Goal: Transaction & Acquisition: Purchase product/service

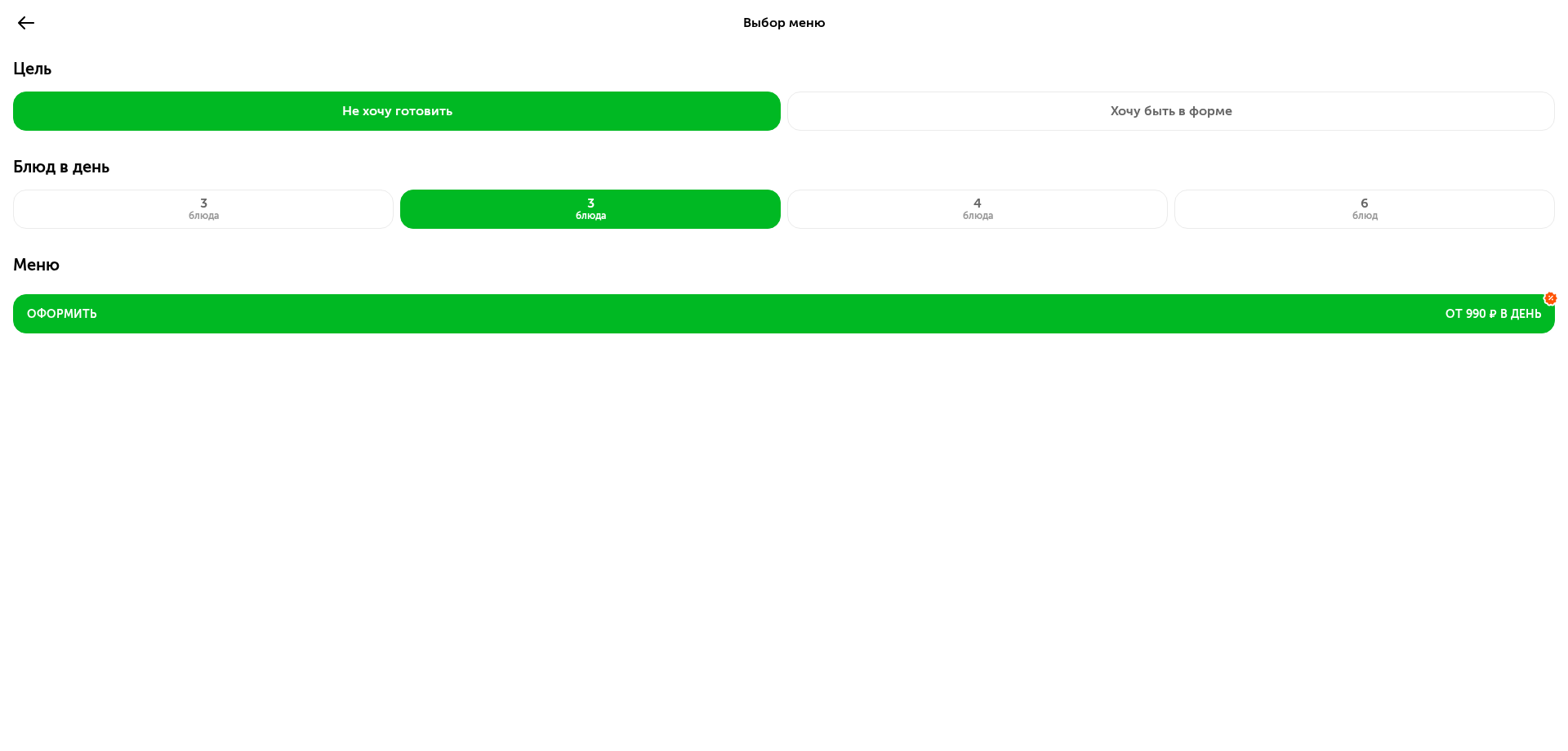
click at [197, 520] on div "Выбор меню Цель Не хочу готовить Хочу быть в форме Блюд в день 3 блюда 3 блюда …" at bounding box center [784, 376] width 1568 height 751
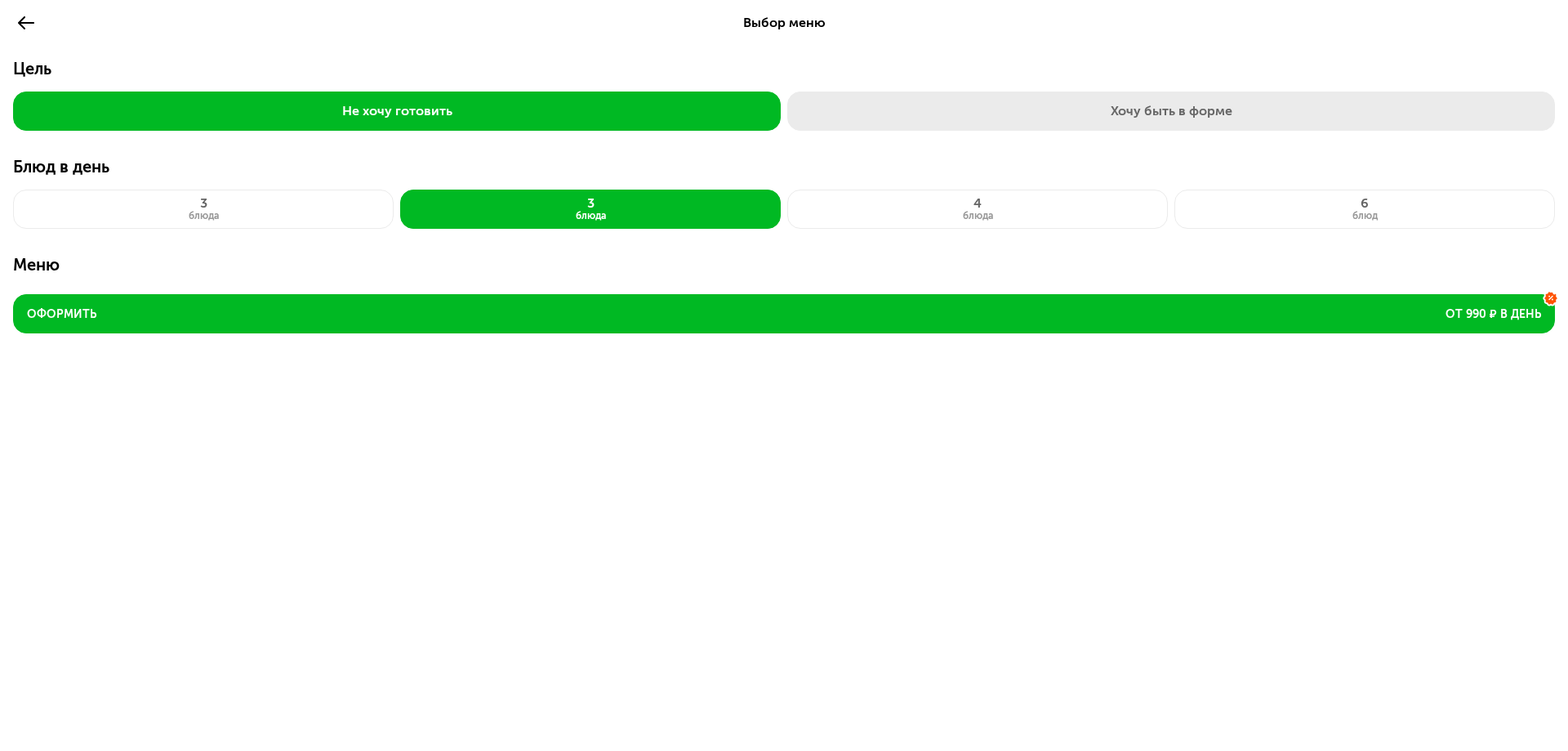
click at [1049, 121] on button "Хочу быть в форме" at bounding box center [1171, 111] width 768 height 39
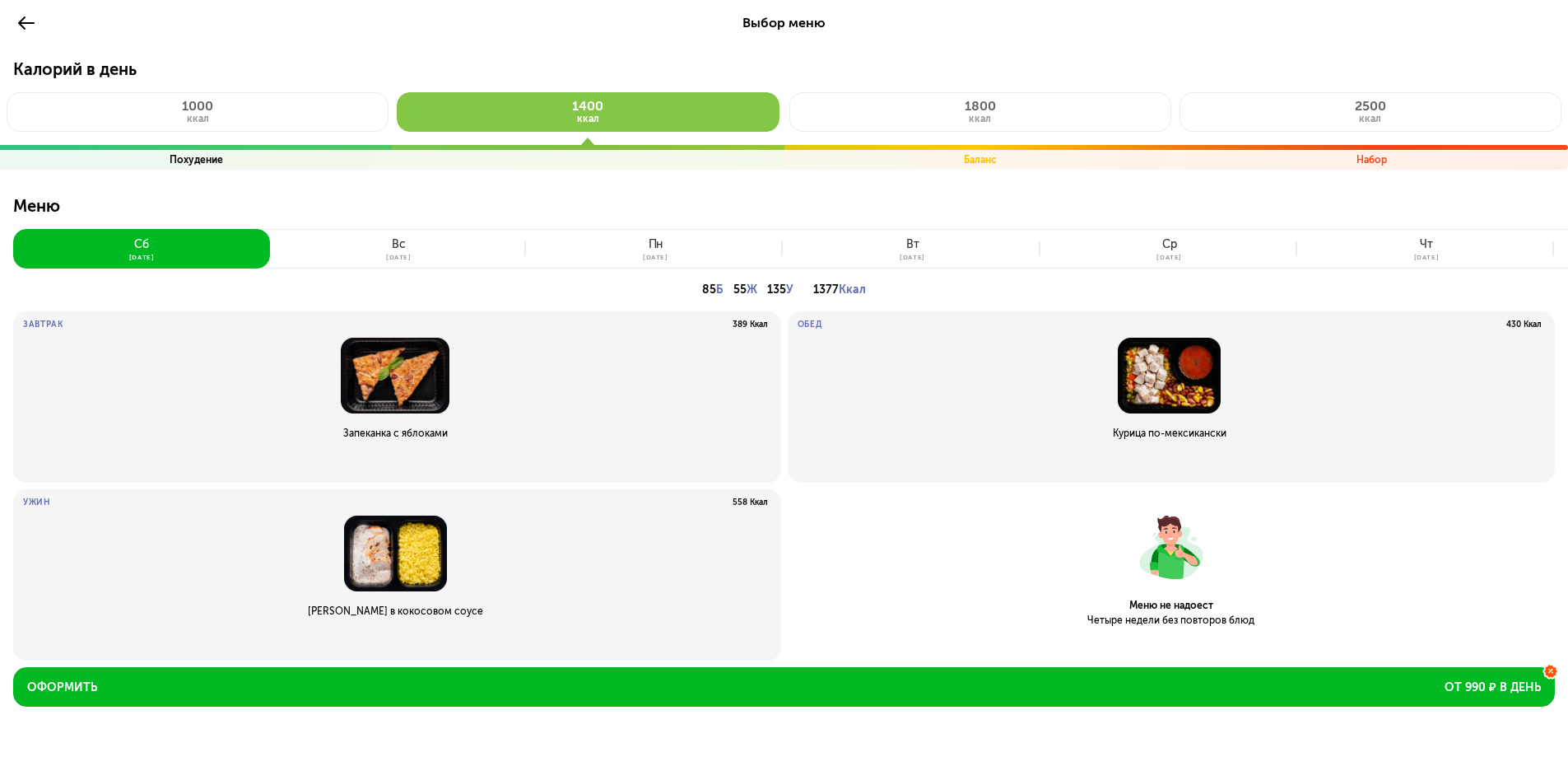
drag, startPoint x: 43, startPoint y: 12, endPoint x: 30, endPoint y: 24, distance: 17.7
click at [30, 24] on div "Выбор меню Калорий в день 1000 ккал Похудение 1400 ккал 1800 ккал Баланс 2500 к…" at bounding box center [784, 384] width 1568 height 768
click at [30, 24] on use at bounding box center [27, 23] width 16 height 13
click at [27, 25] on icon at bounding box center [27, 23] width 20 height 20
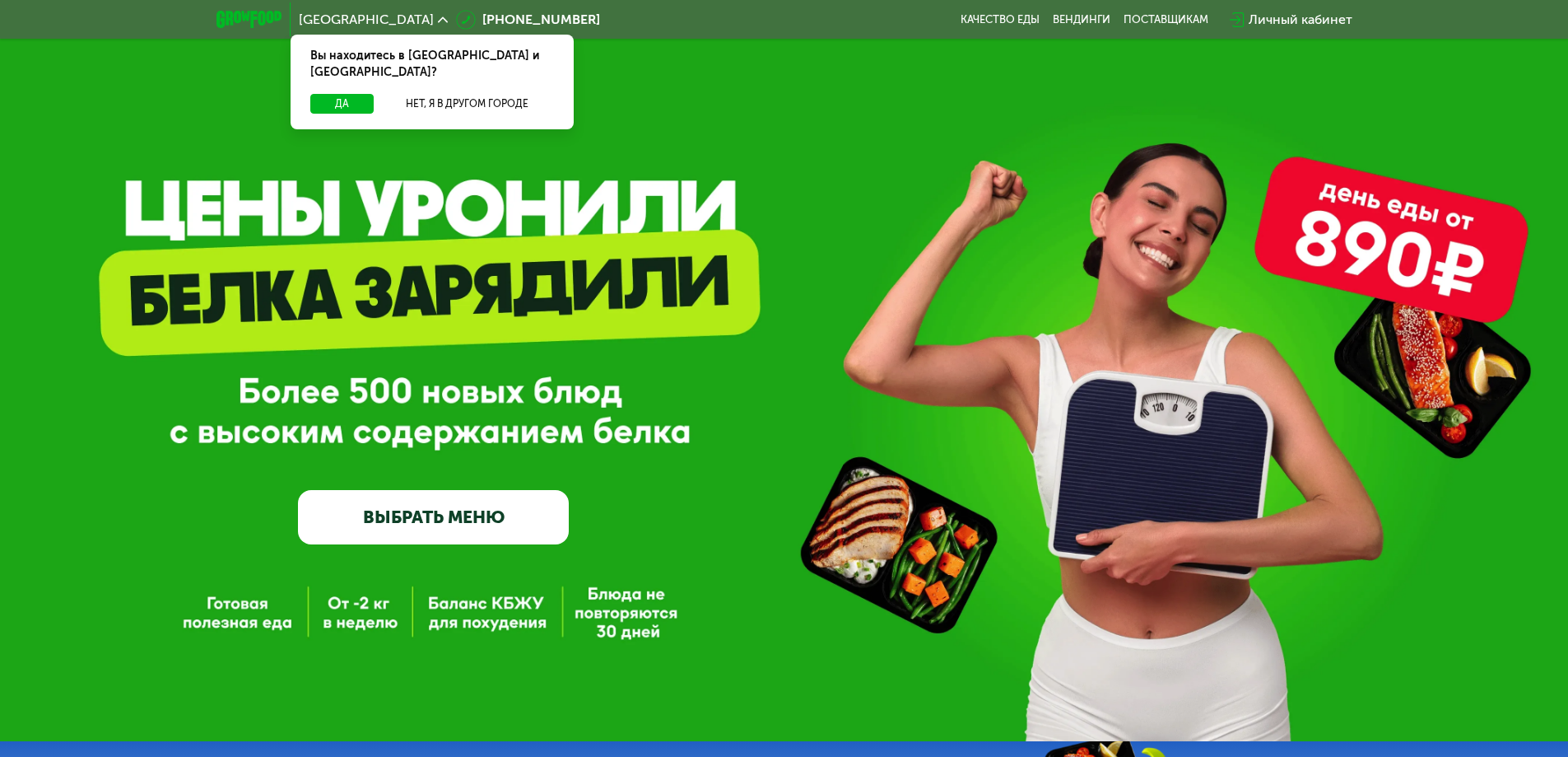
click at [535, 498] on link "ВЫБРАТЬ МЕНЮ" at bounding box center [433, 517] width 271 height 54
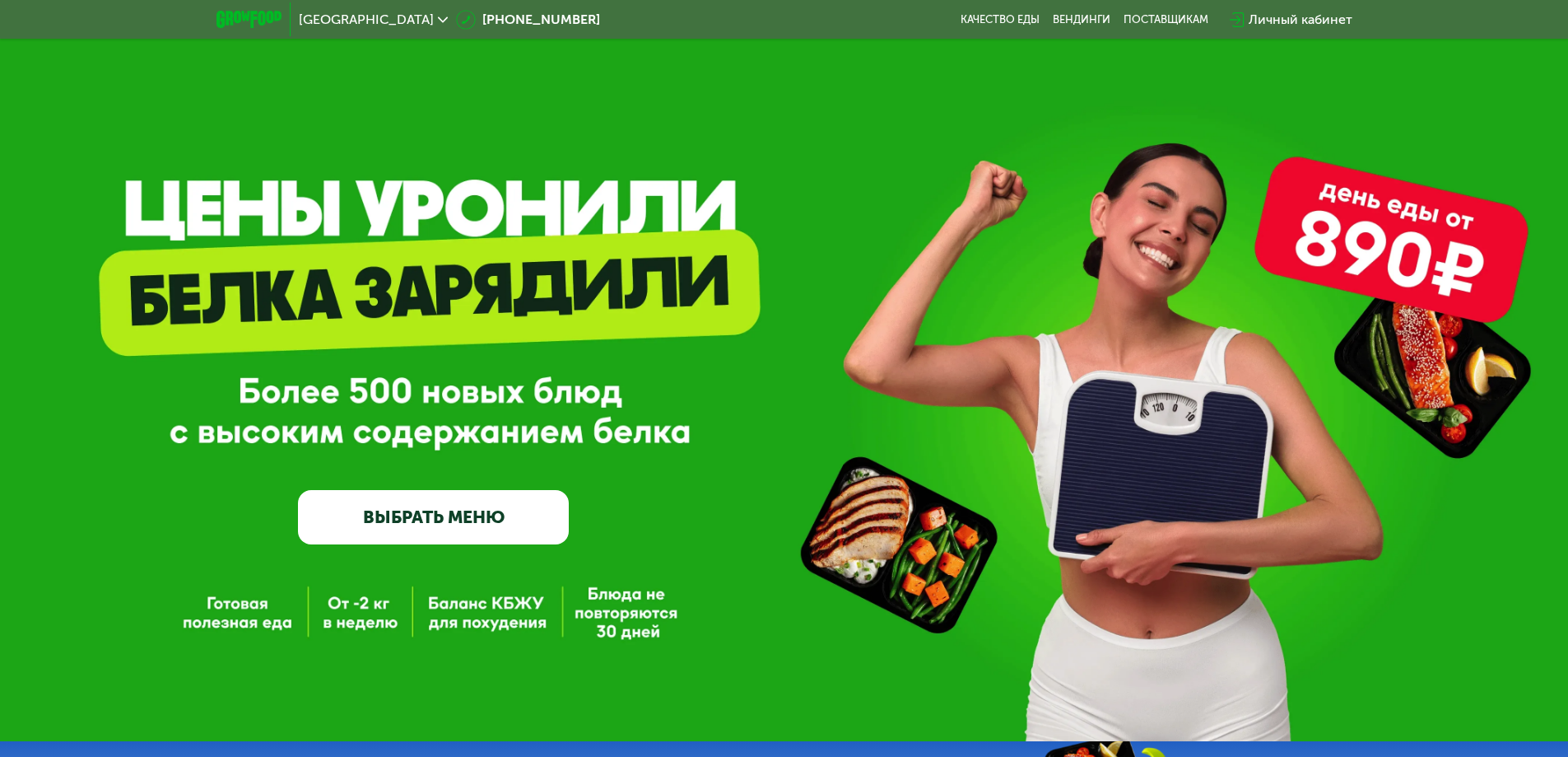
click at [490, 516] on link "ВЫБРАТЬ МЕНЮ" at bounding box center [433, 517] width 271 height 54
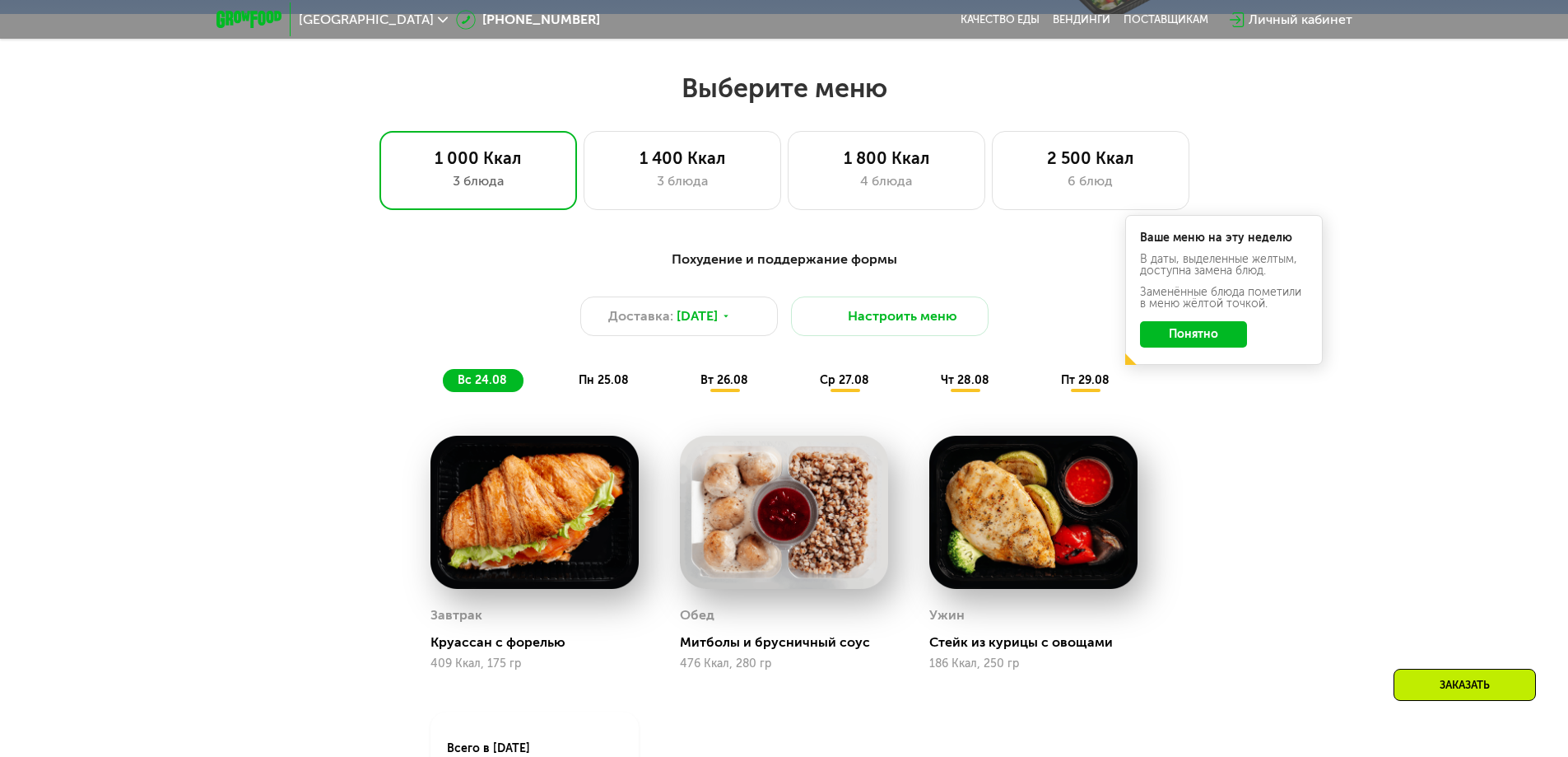
scroll to position [890, 0]
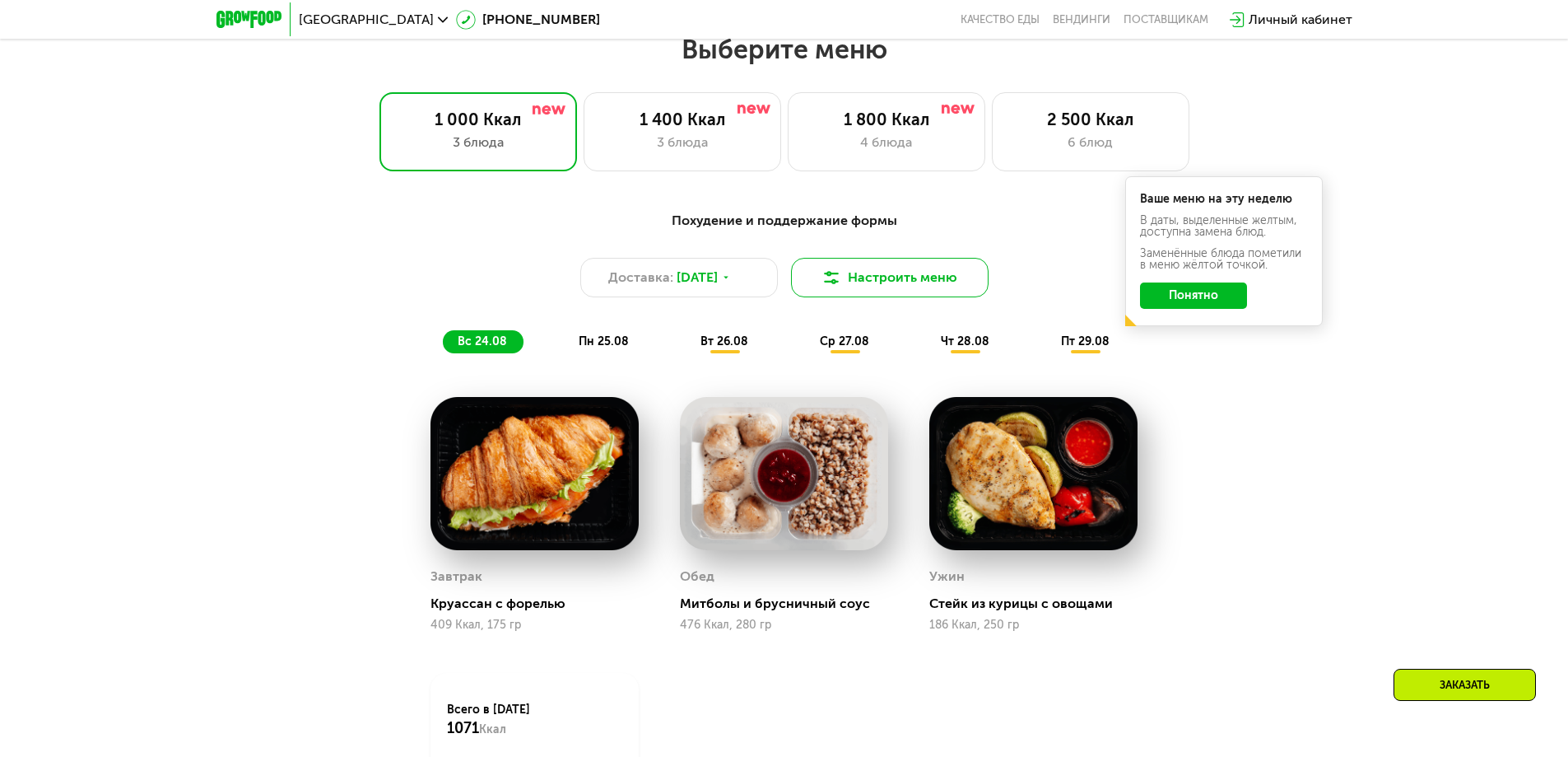
click at [882, 270] on button "Настроить меню" at bounding box center [890, 277] width 198 height 39
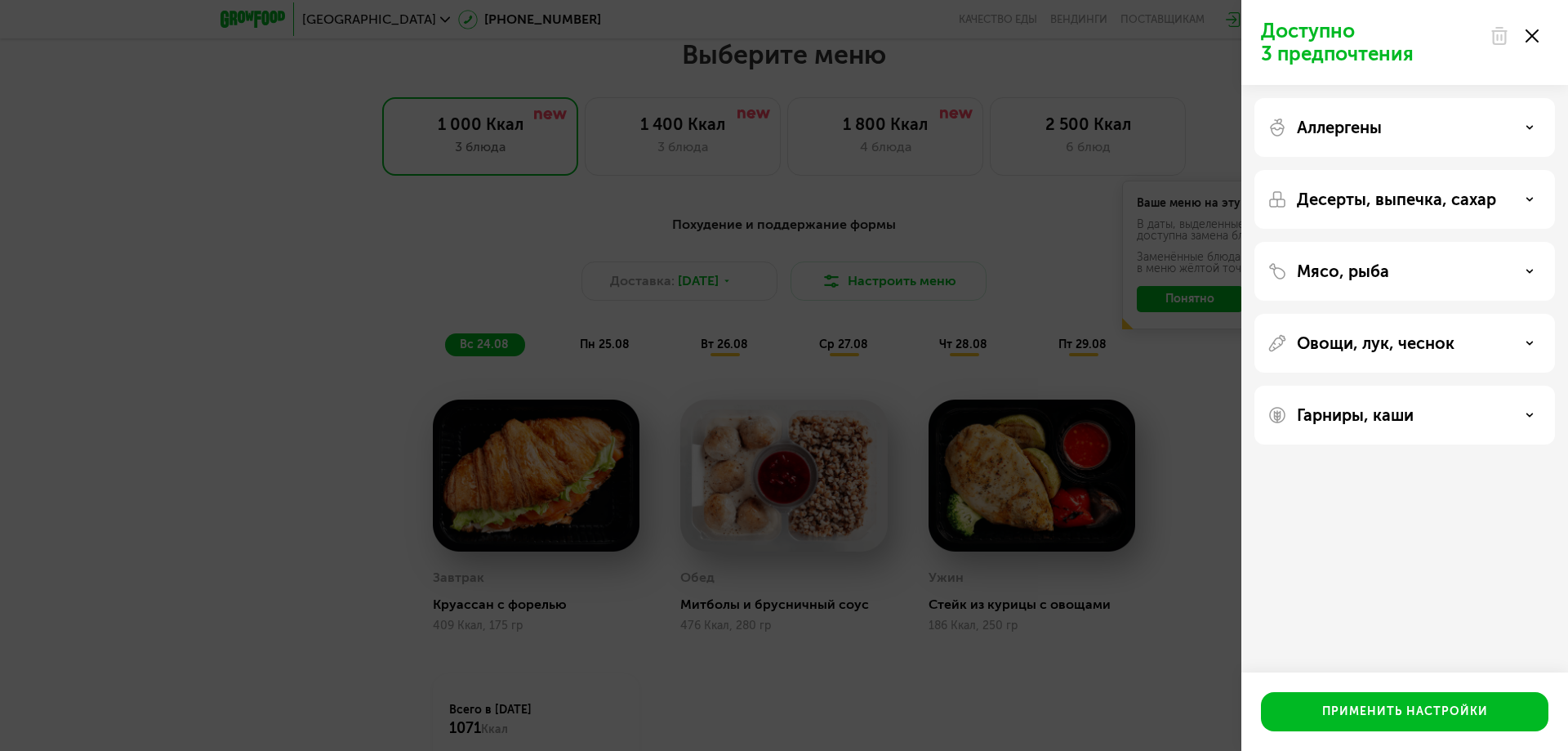
click at [1345, 279] on p "Мясо, рыба" at bounding box center [1343, 272] width 93 height 20
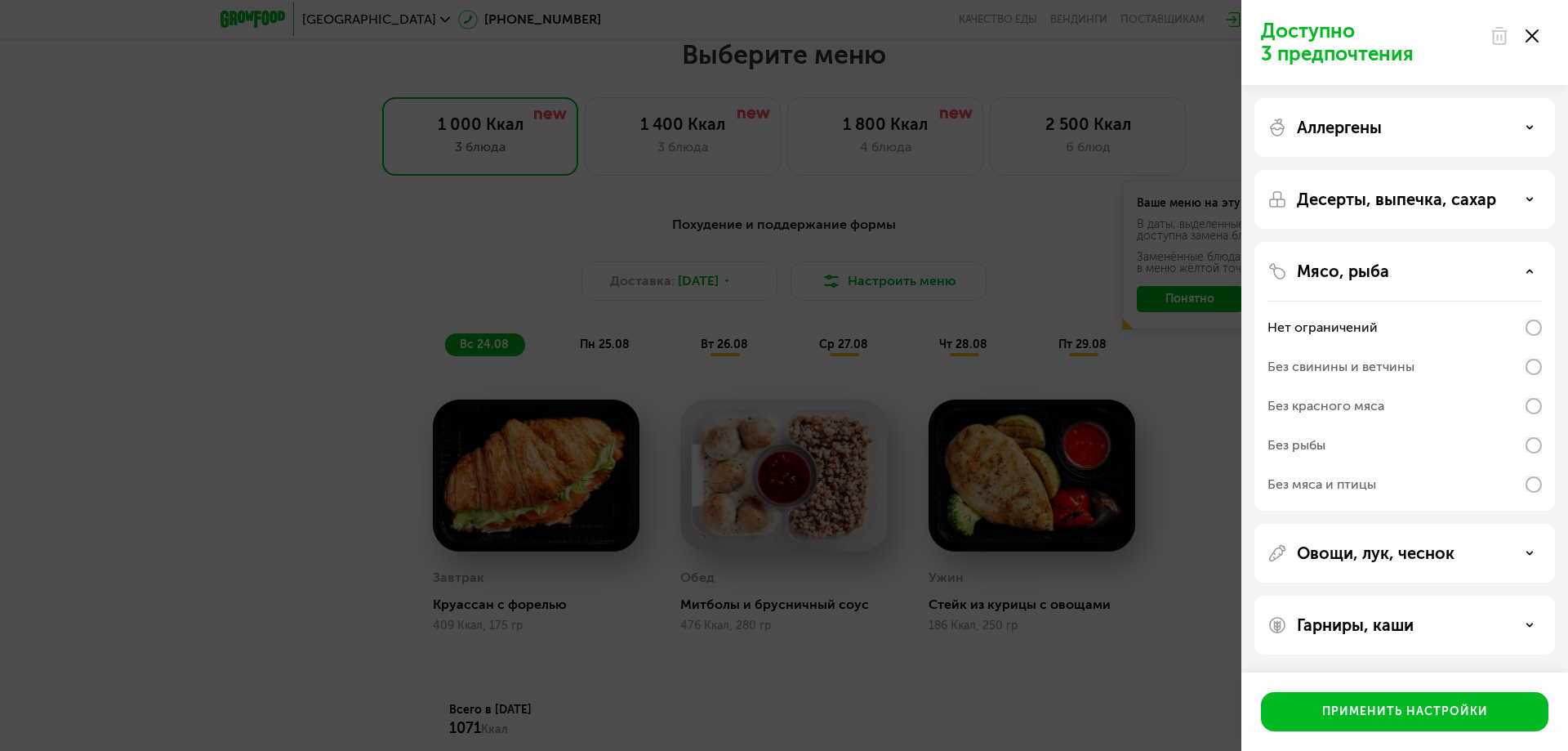
click at [1367, 492] on div "Без мяса и птицы" at bounding box center [1323, 485] width 109 height 20
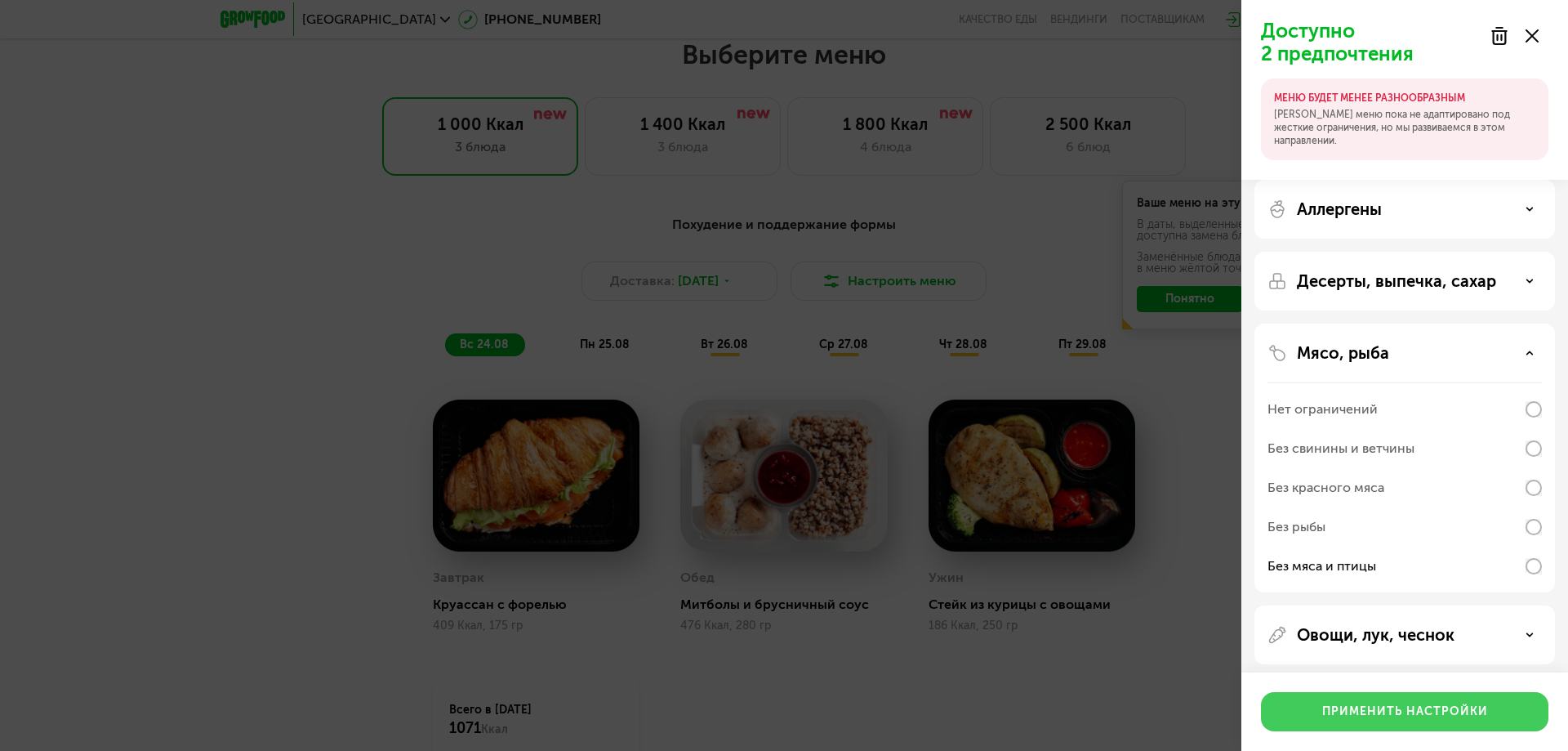
click at [1391, 708] on div "Применить настройки" at bounding box center [1405, 712] width 165 height 16
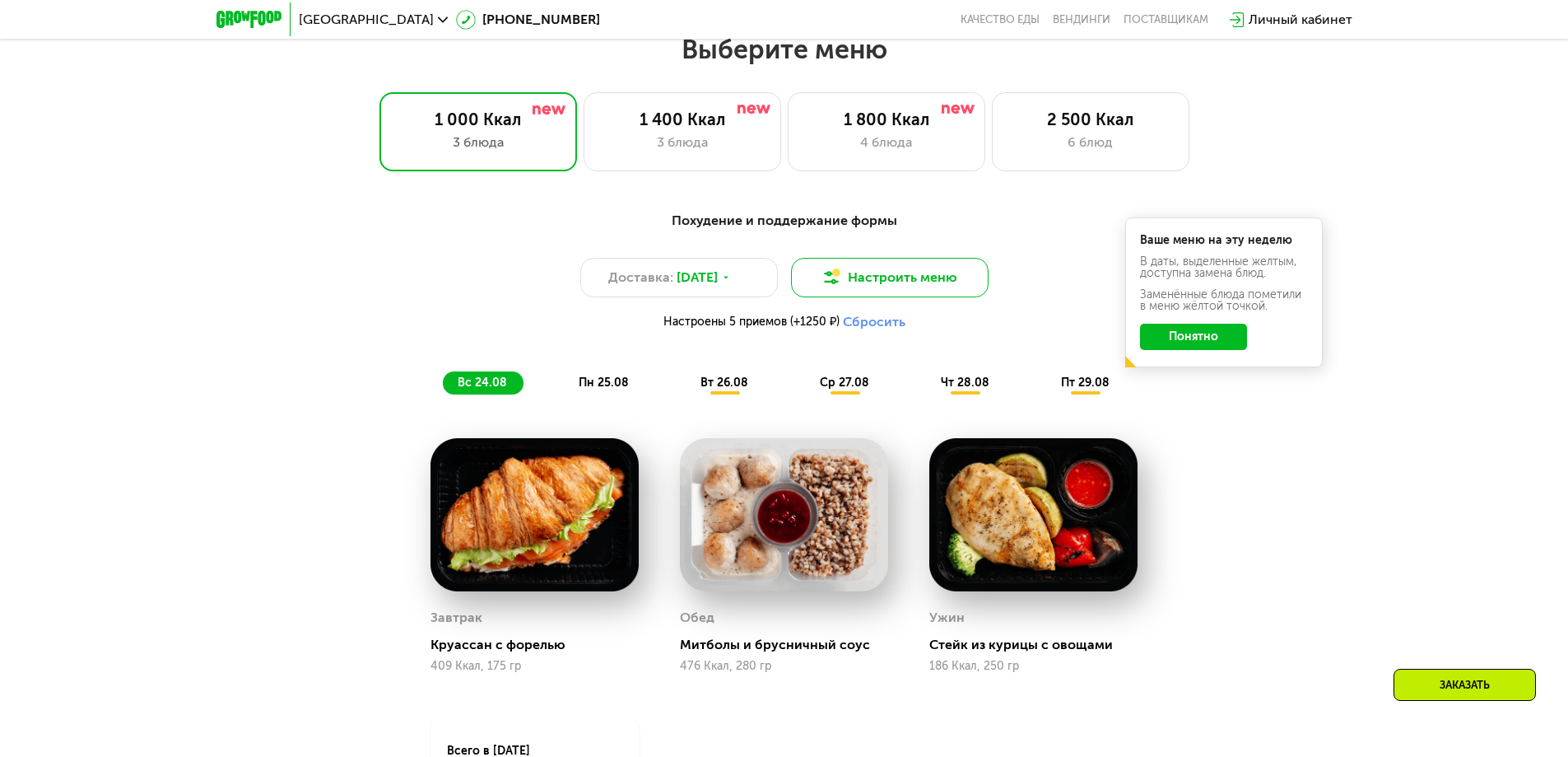
click at [948, 282] on button "Настроить меню" at bounding box center [890, 277] width 198 height 39
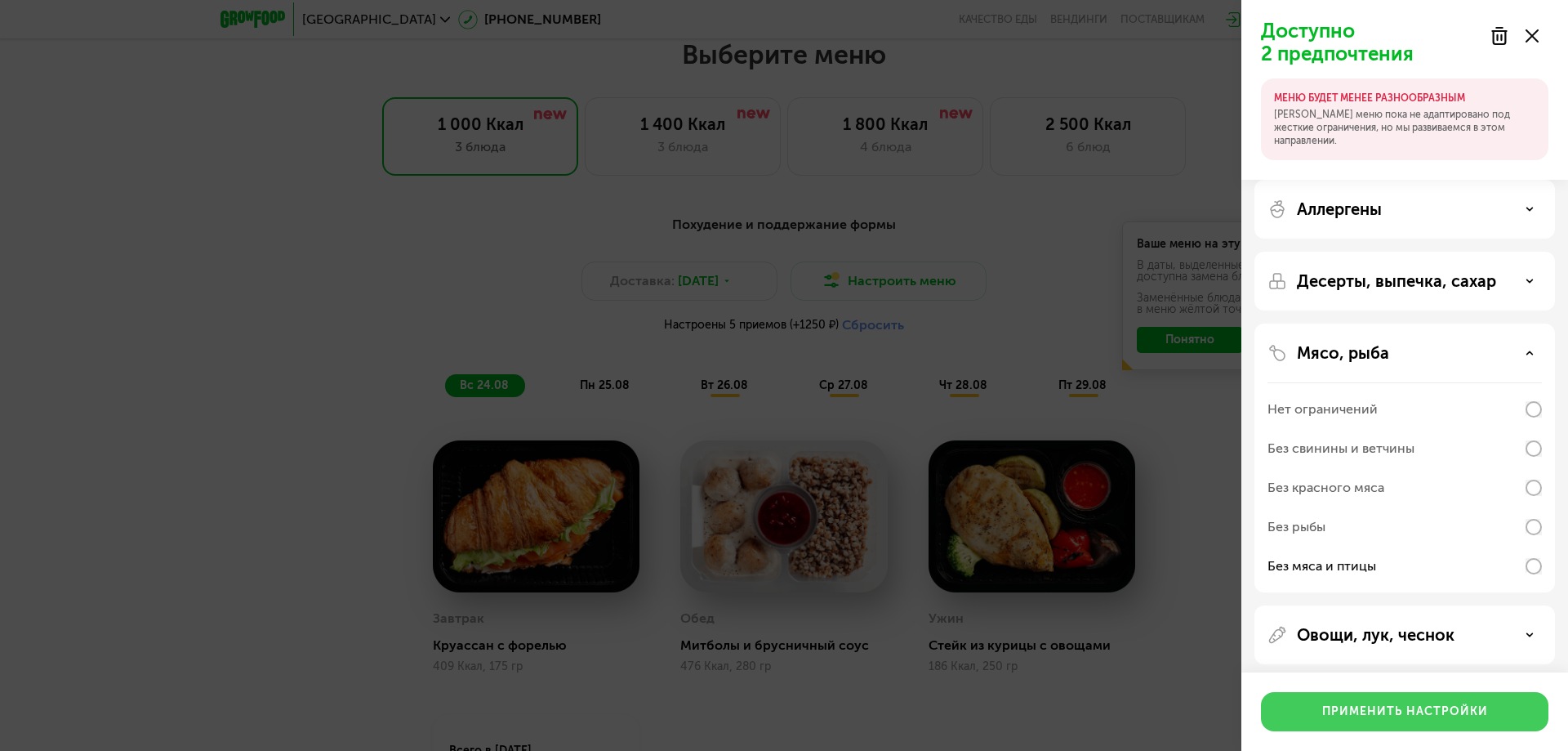
click at [1421, 716] on div "Применить настройки" at bounding box center [1405, 712] width 165 height 16
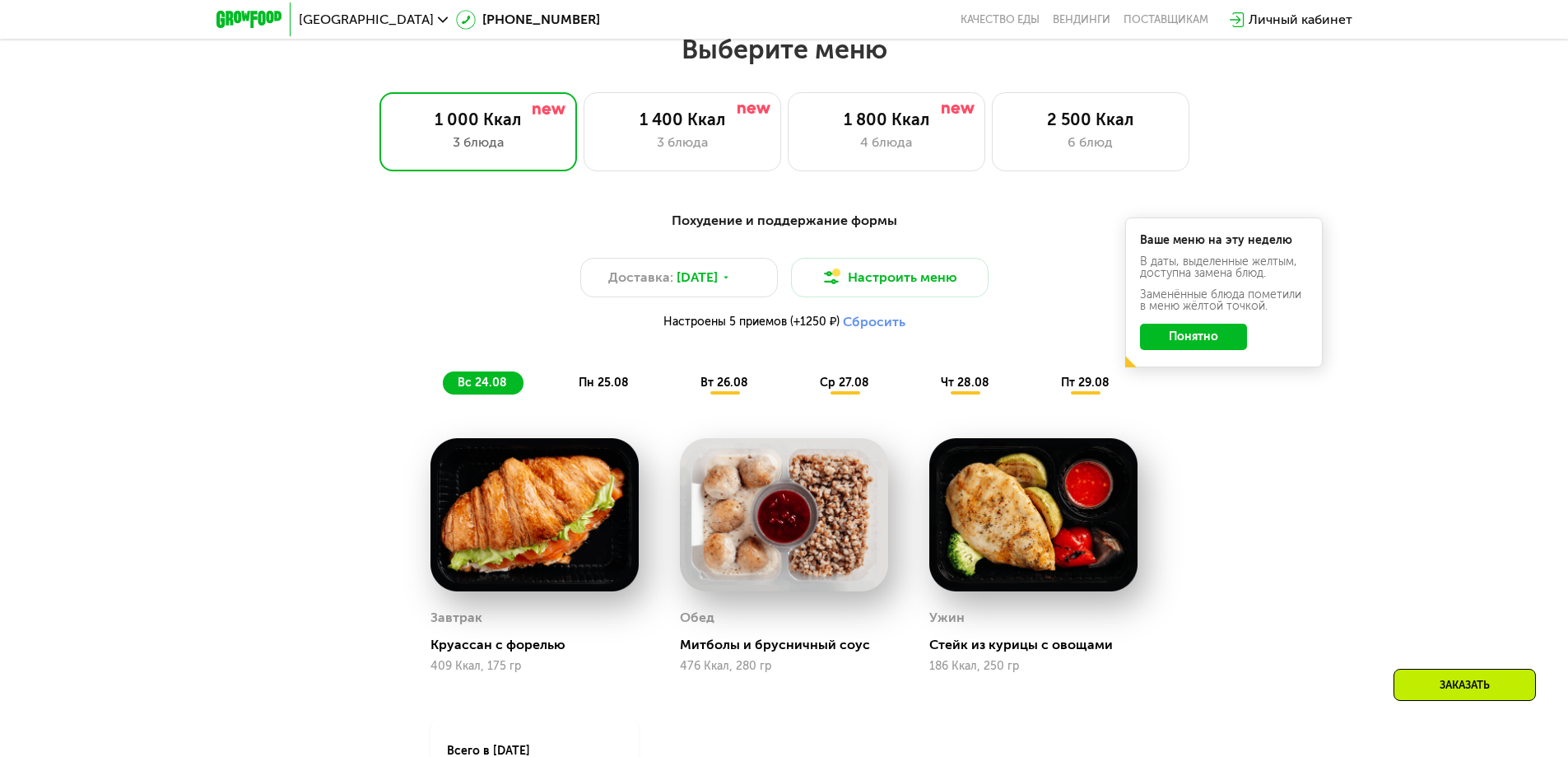
click at [1171, 341] on button "Понятно" at bounding box center [1193, 336] width 107 height 27
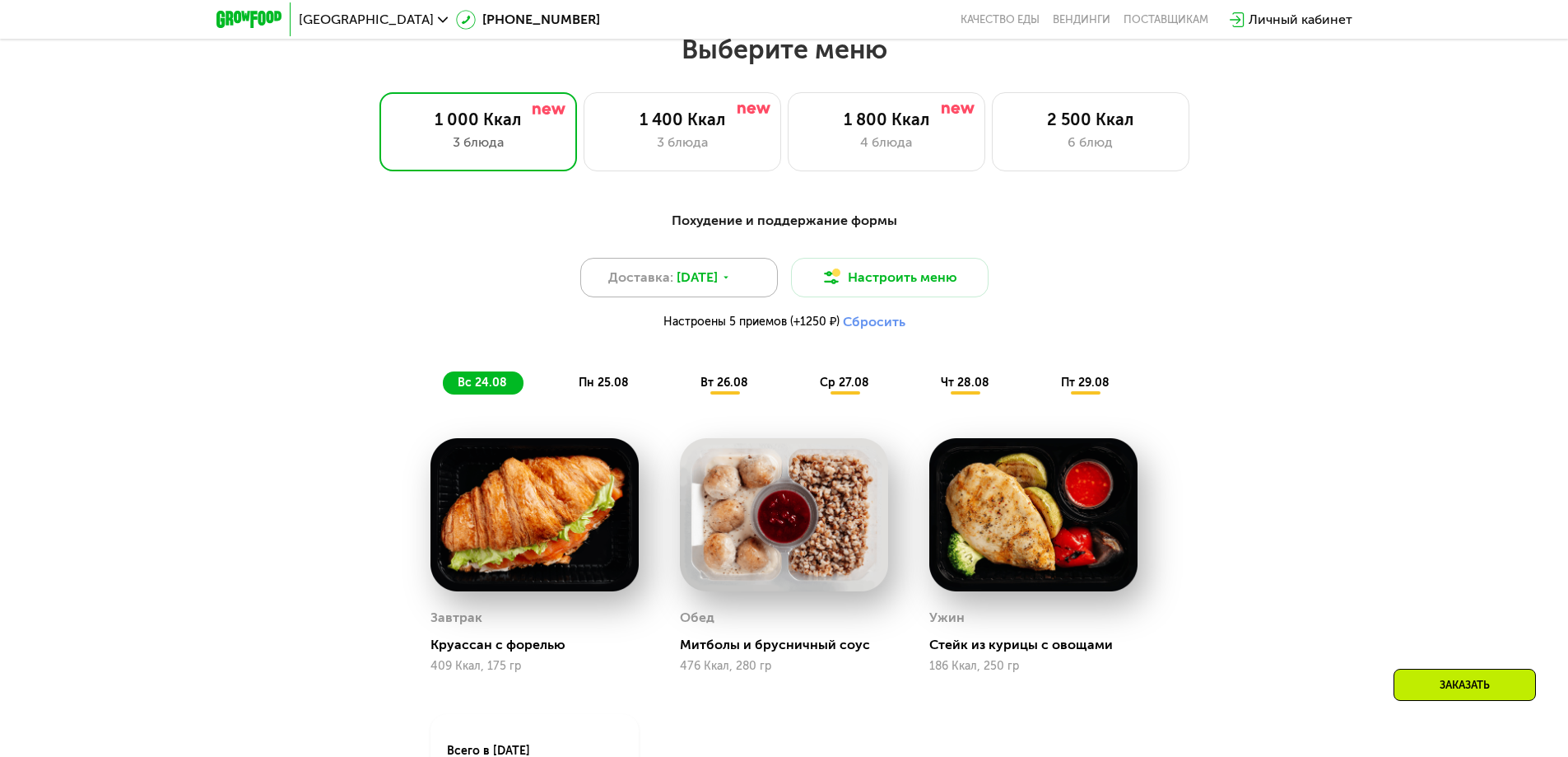
click at [712, 283] on span "[DATE]" at bounding box center [697, 278] width 41 height 20
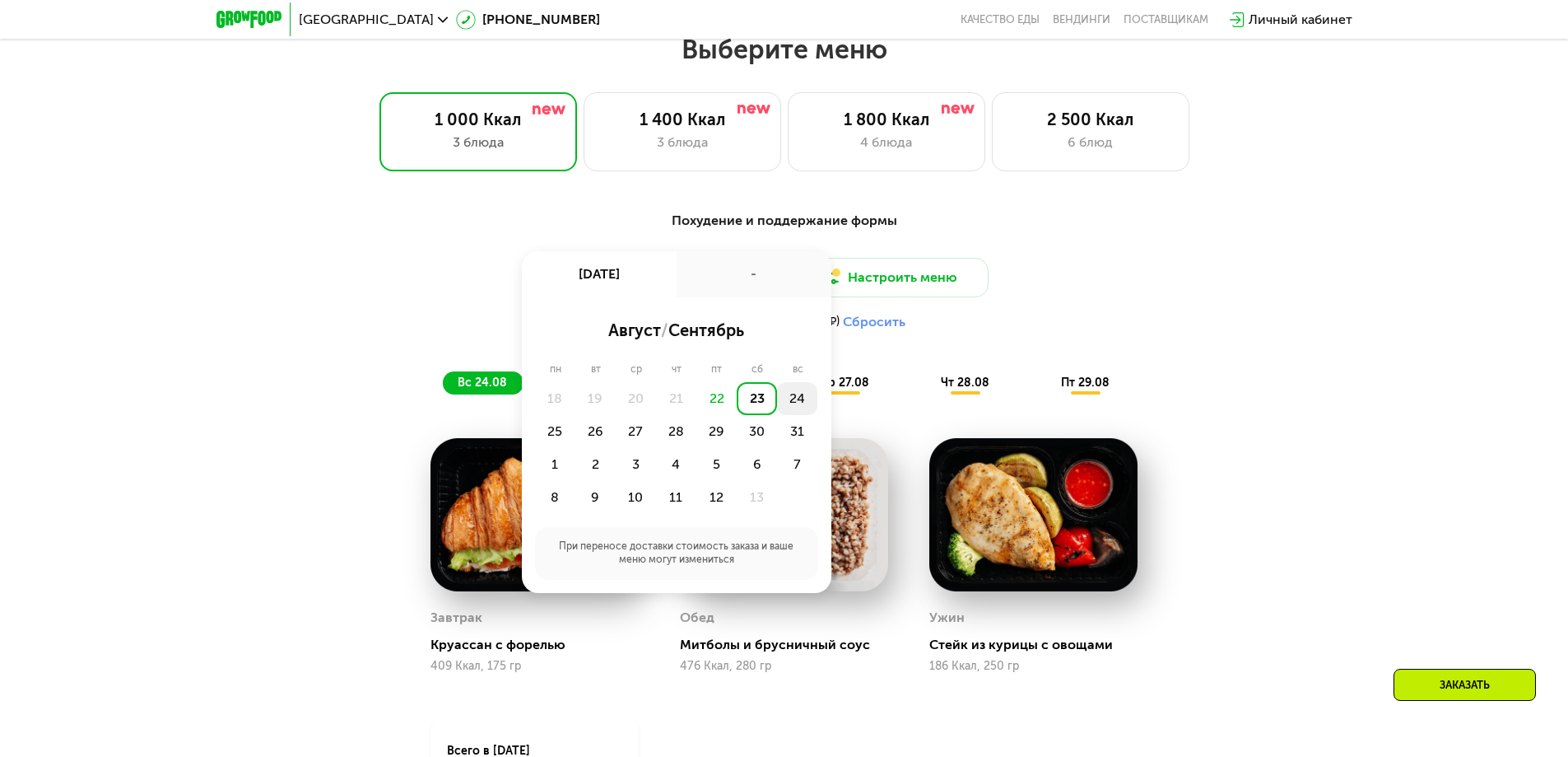
click at [575, 415] on div "24" at bounding box center [555, 432] width 40 height 33
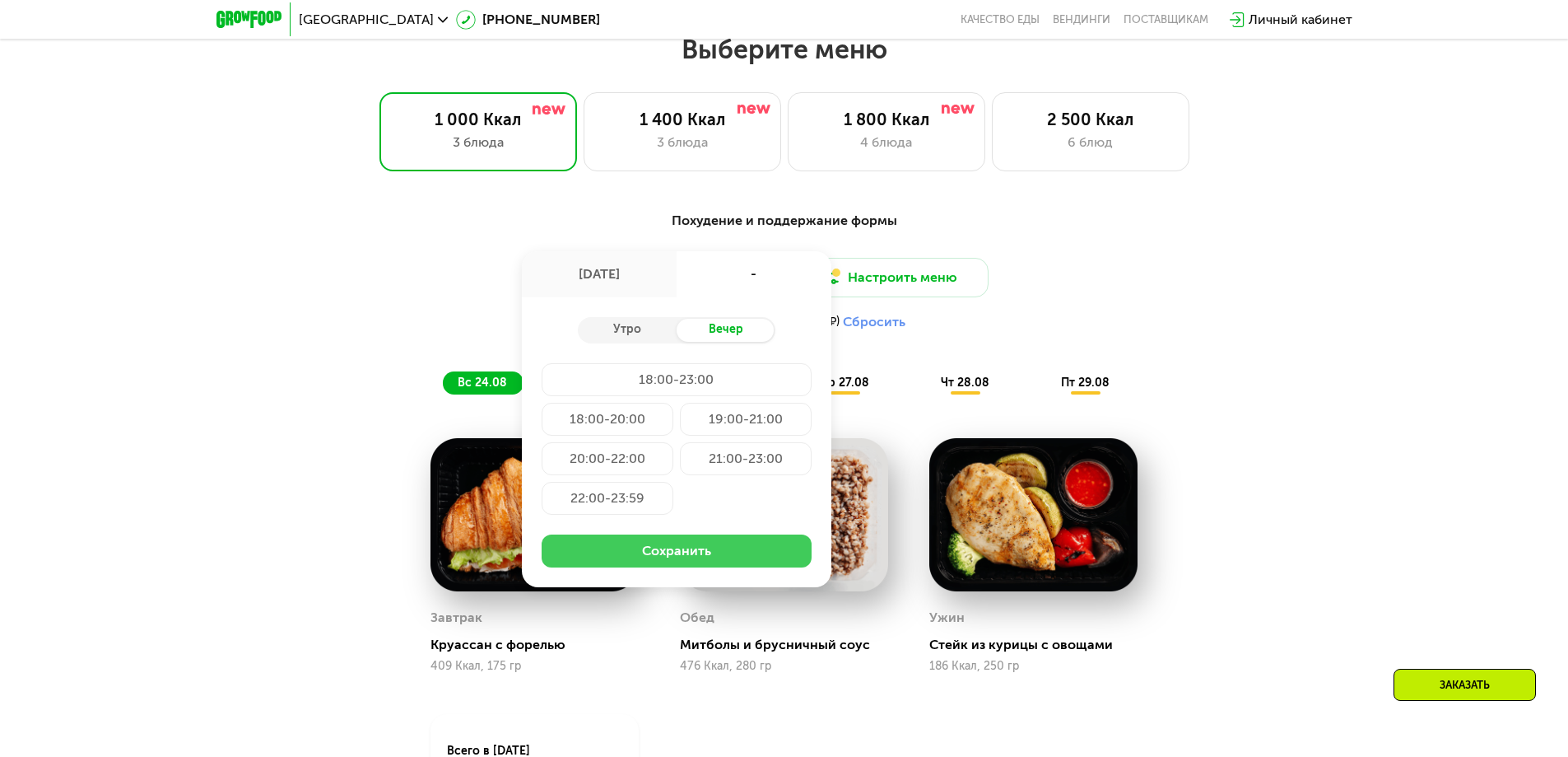
click at [746, 553] on button "Сохранить" at bounding box center [676, 551] width 270 height 33
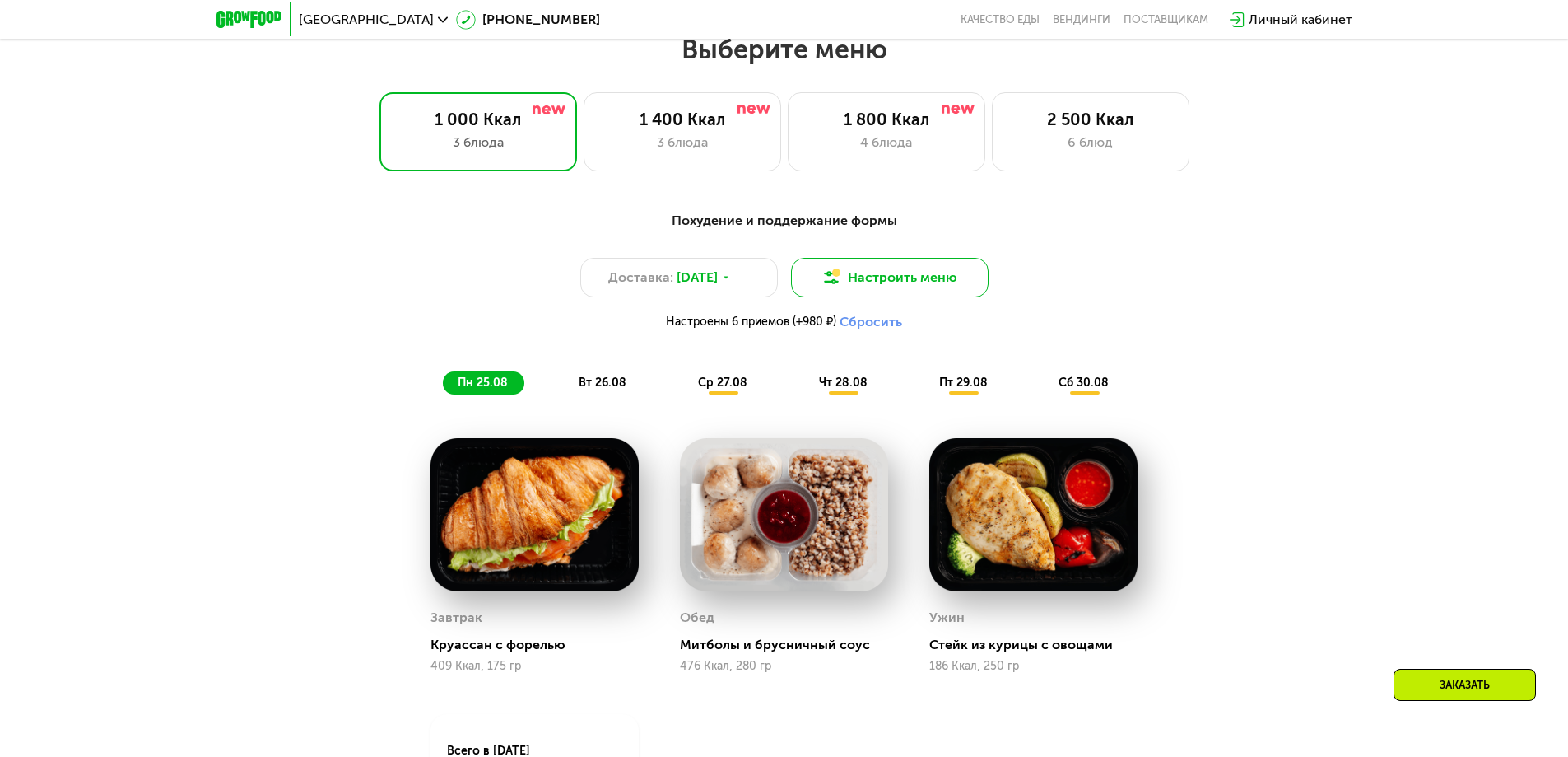
click at [874, 280] on button "Настроить меню" at bounding box center [890, 277] width 198 height 39
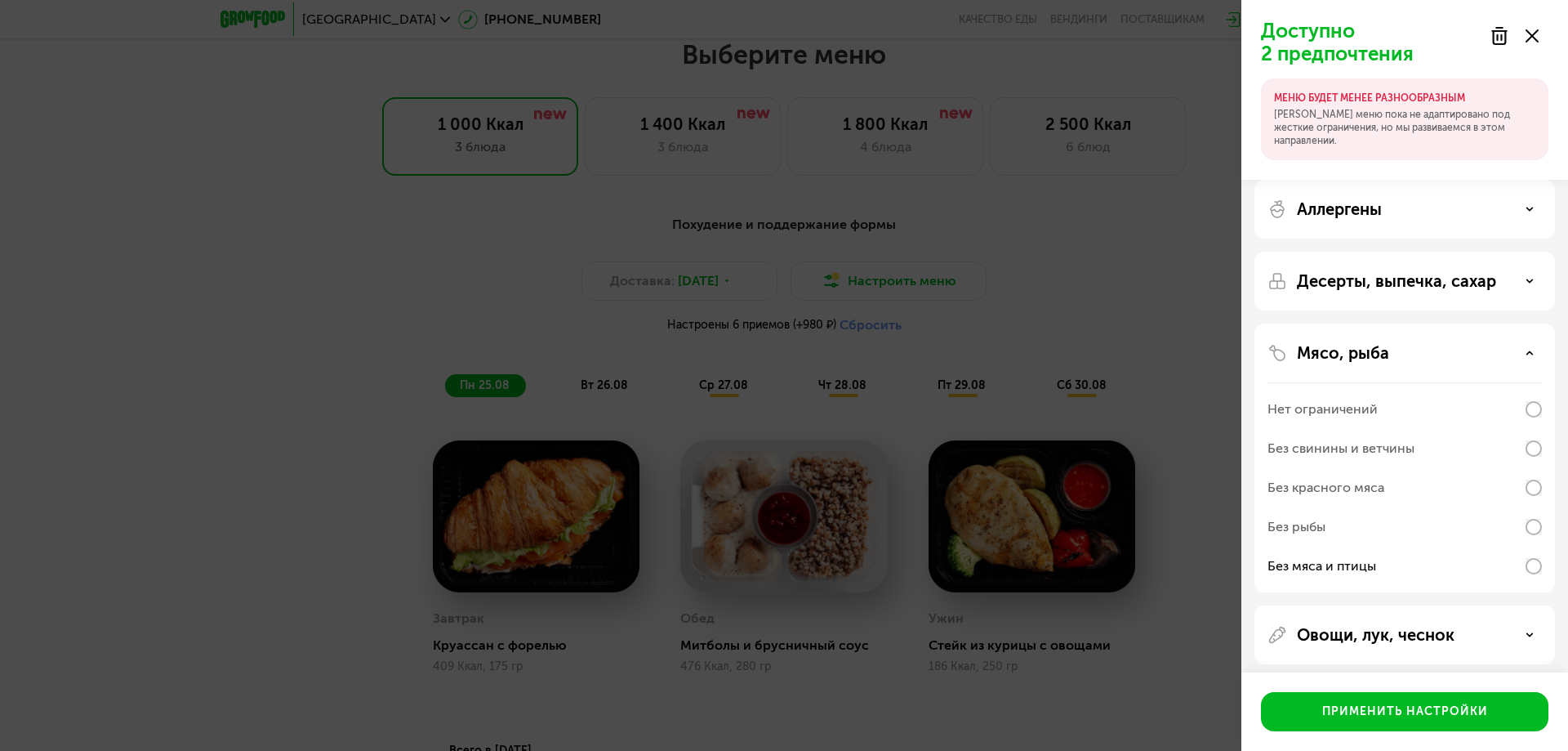
click at [1408, 110] on p "[PERSON_NAME] меню пока не адаптировано под жесткие ограничения, но мы развивае…" at bounding box center [1405, 127] width 262 height 39
click at [1308, 324] on div "Десерты, выпечка, сахар" at bounding box center [1404, 458] width 301 height 269
click at [1314, 277] on p "Десерты, выпечка, сахар" at bounding box center [1396, 281] width 199 height 20
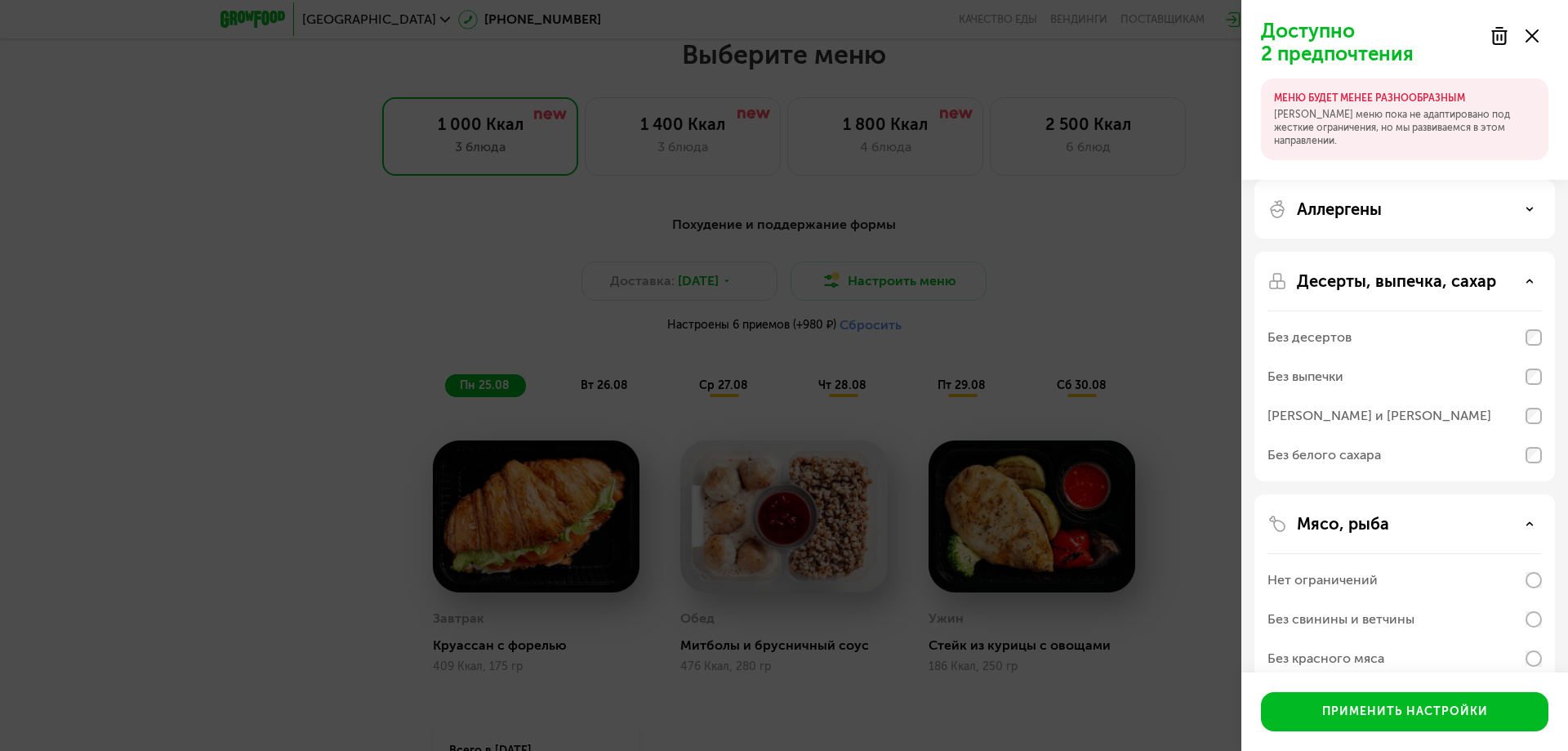
click at [1358, 456] on div "Без белого сахара" at bounding box center [1324, 456] width 114 height 20
click at [1423, 703] on button "Применить настройки" at bounding box center [1405, 711] width 287 height 39
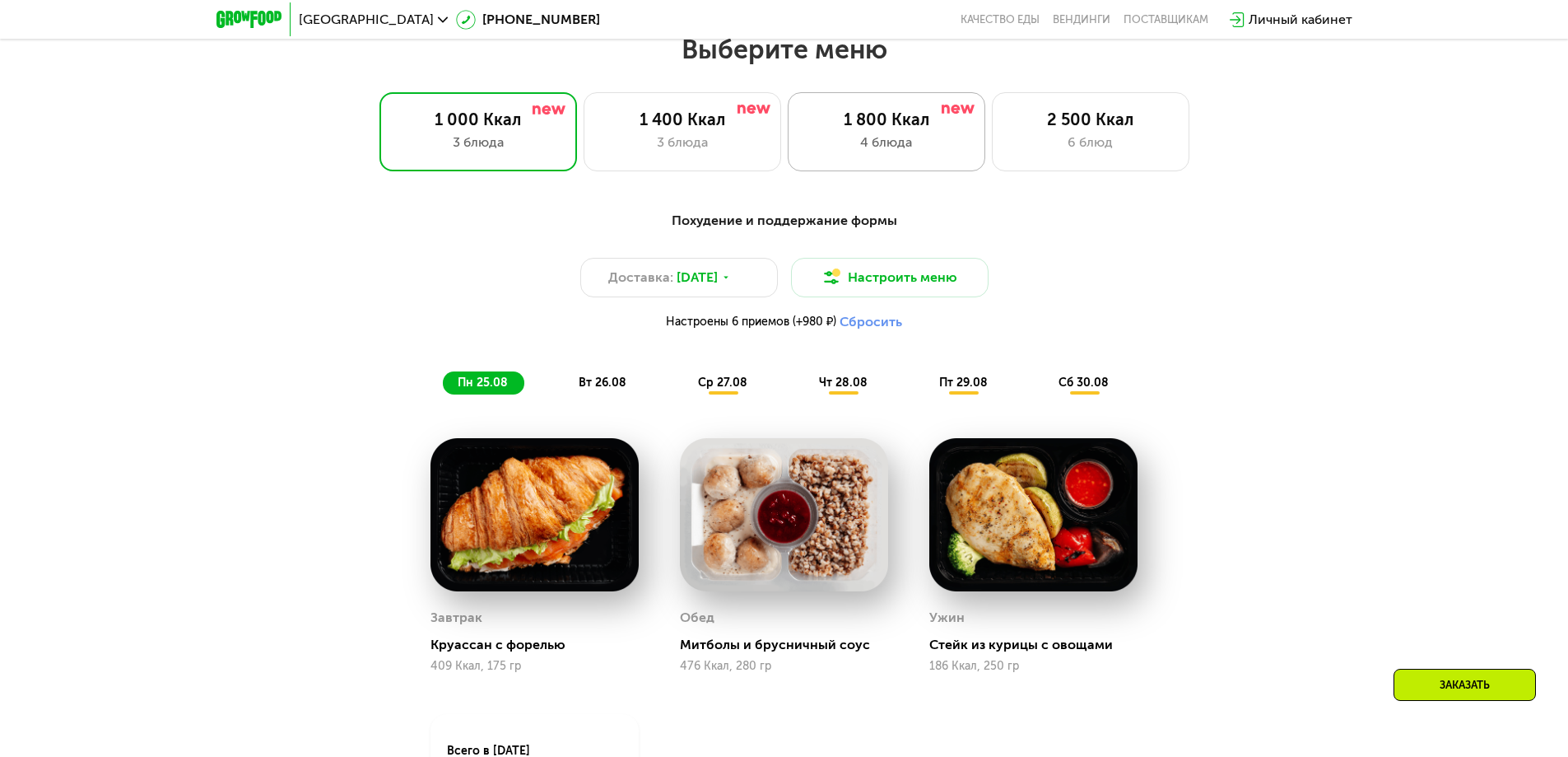
click at [813, 129] on div "1 800 Ккал" at bounding box center [887, 120] width 163 height 20
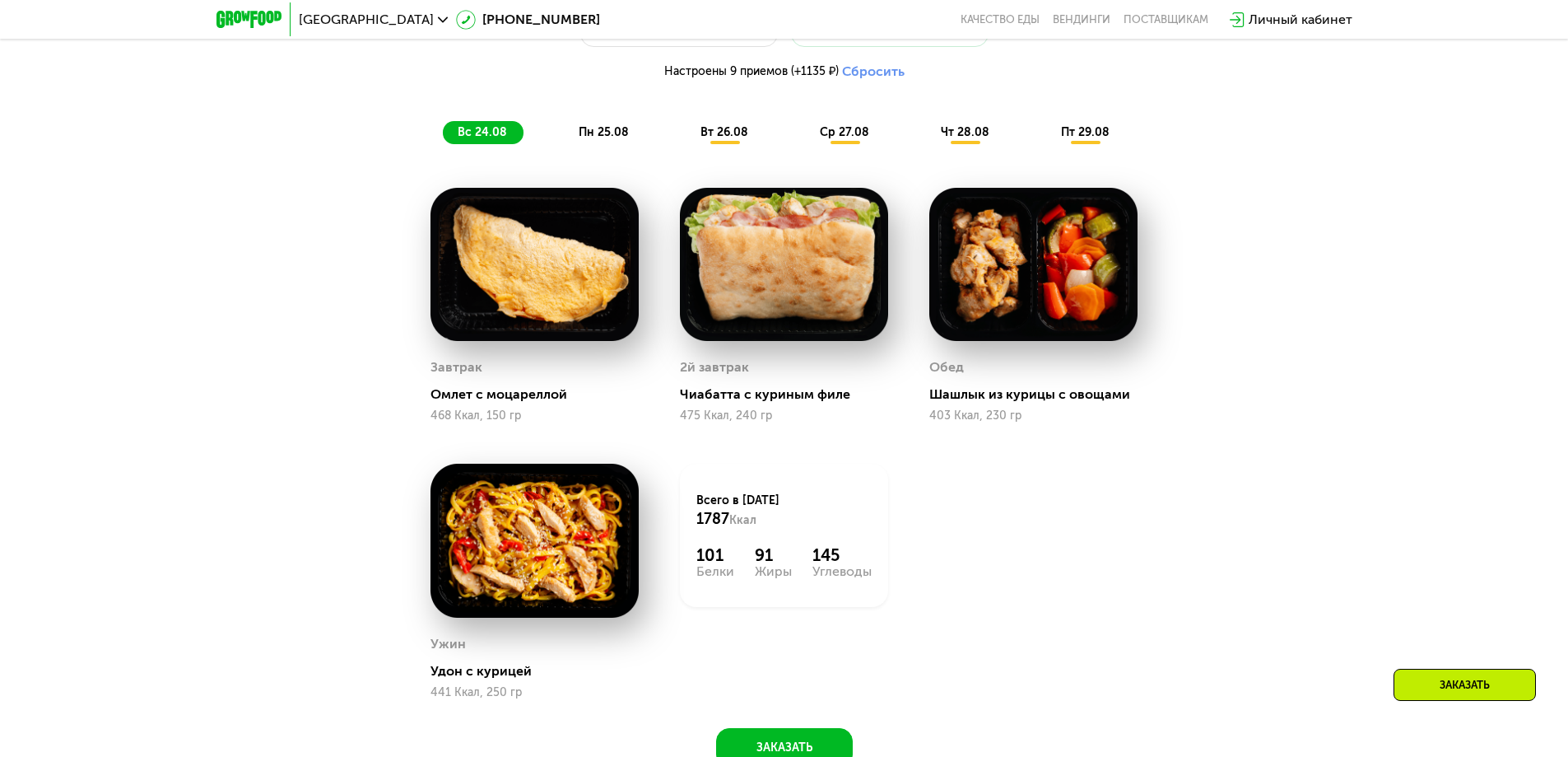
scroll to position [1219, 0]
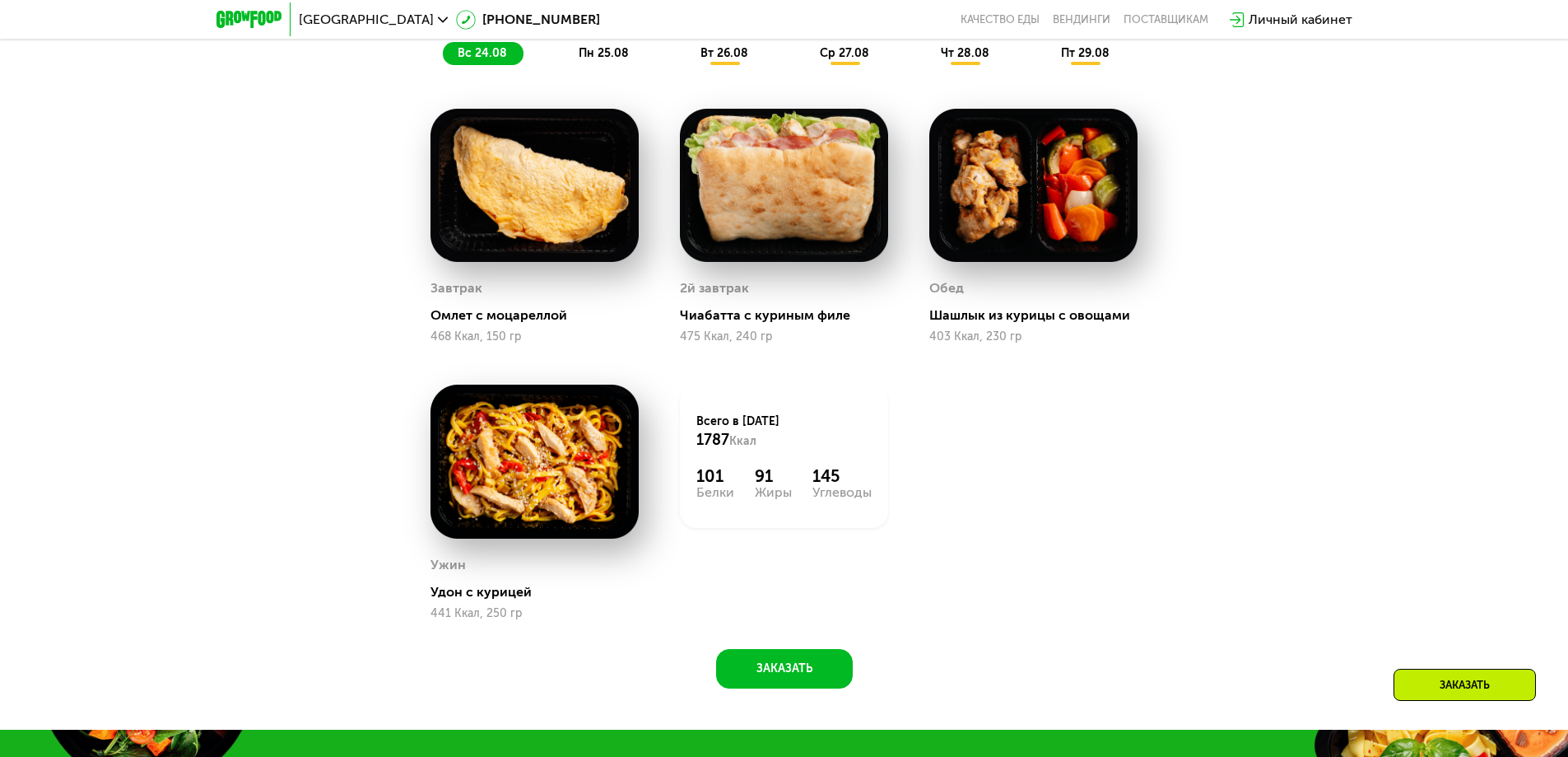
click at [468, 708] on div "Сбалансированное питание на каждый день Доставка: [DATE] Настроить меню Настрое…" at bounding box center [784, 293] width 1568 height 872
click at [1441, 406] on div "Сбалансированное питание на каждый день Доставка: [DATE] Настроить меню Настрое…" at bounding box center [784, 293] width 1568 height 872
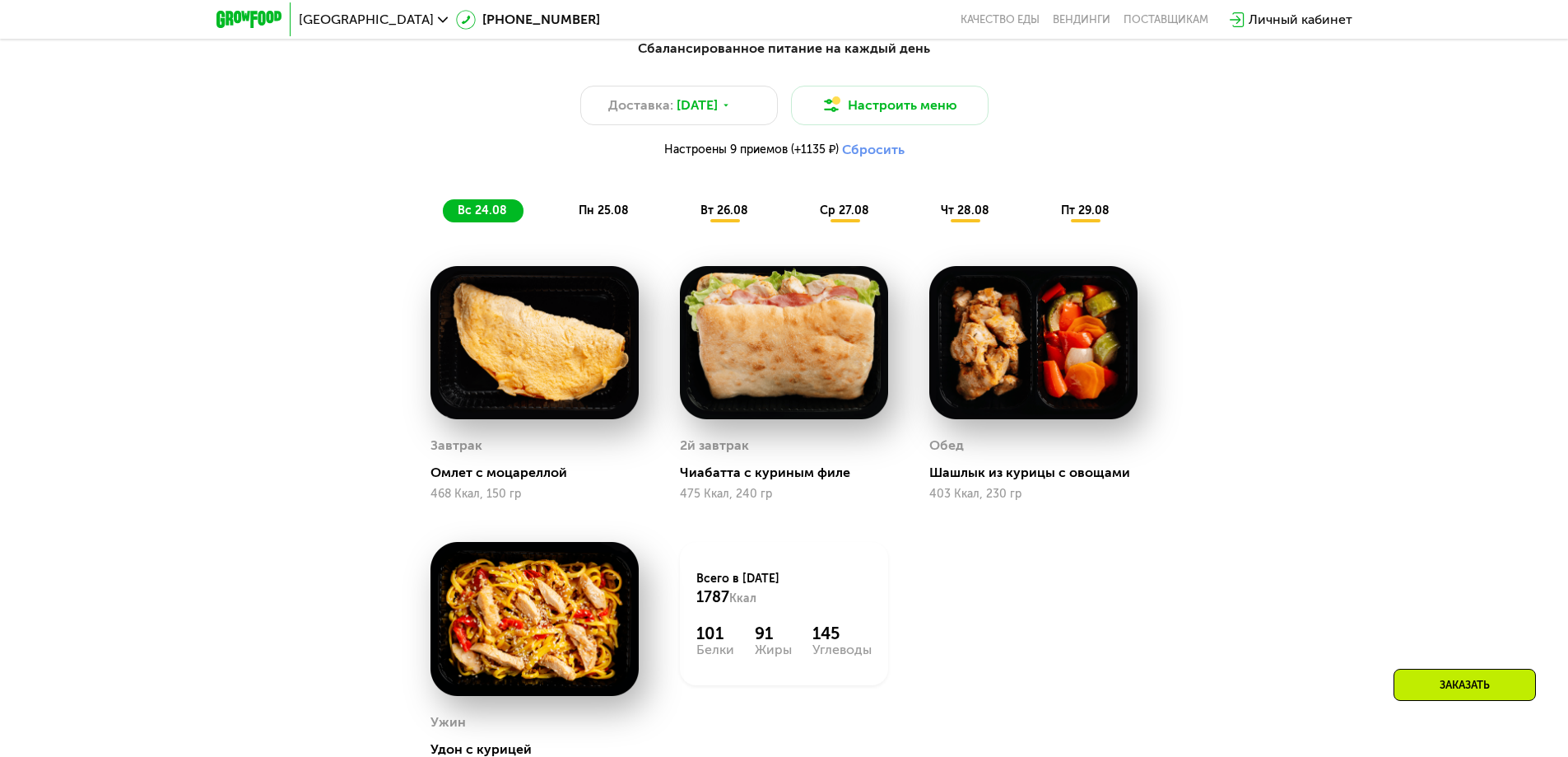
scroll to position [890, 0]
